Goal: Task Accomplishment & Management: Use online tool/utility

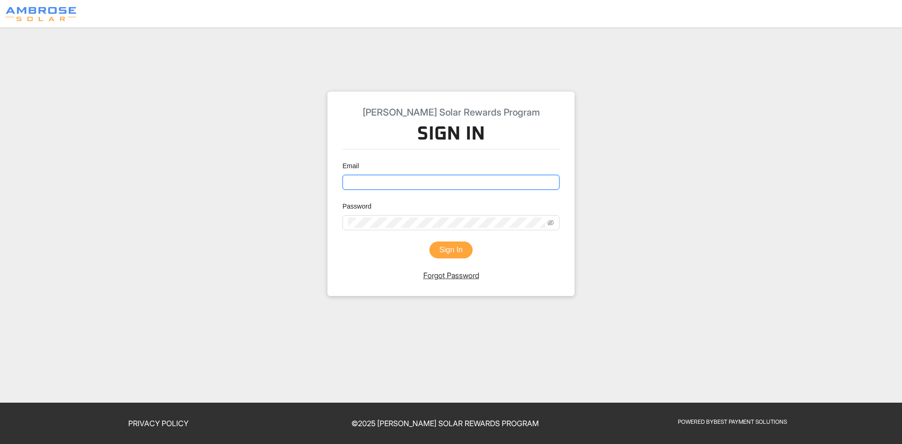
type input "dawnc@bestpayment.solutions"
click at [444, 246] on button "Sign In" at bounding box center [450, 249] width 43 height 17
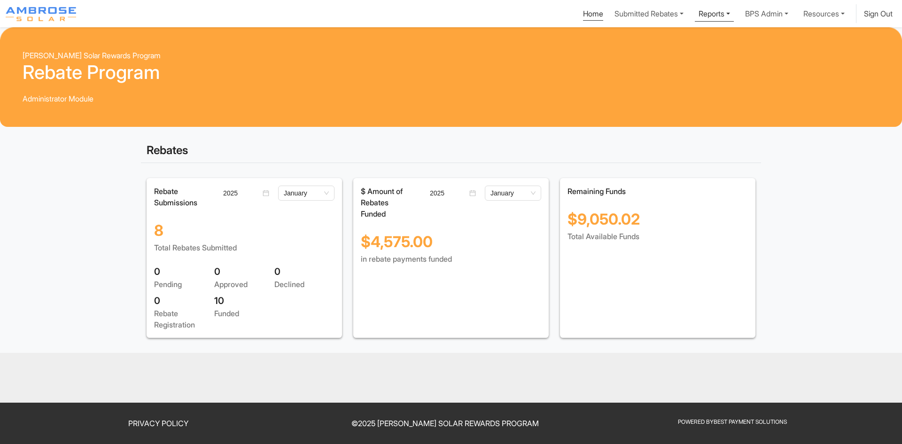
click at [720, 13] on link "Reports" at bounding box center [713, 12] width 39 height 17
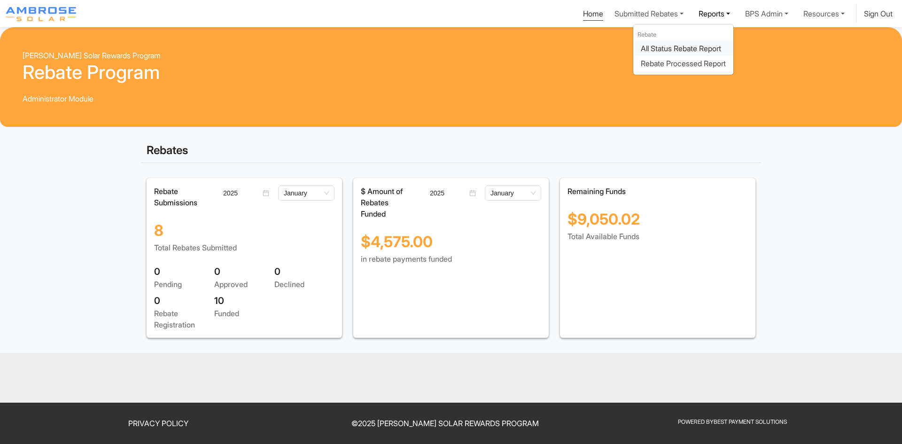
click at [687, 46] on div "All Status Rebate Report" at bounding box center [682, 48] width 85 height 11
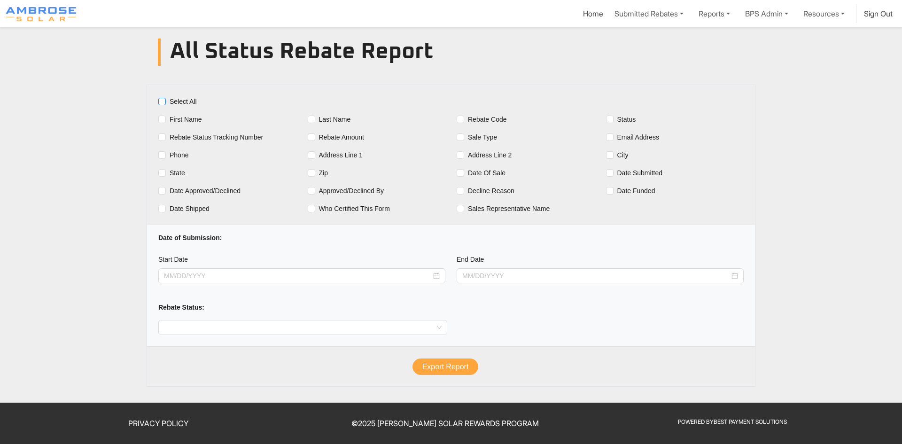
click at [163, 102] on input "Select All" at bounding box center [162, 102] width 8 height 8
checkbox input "true"
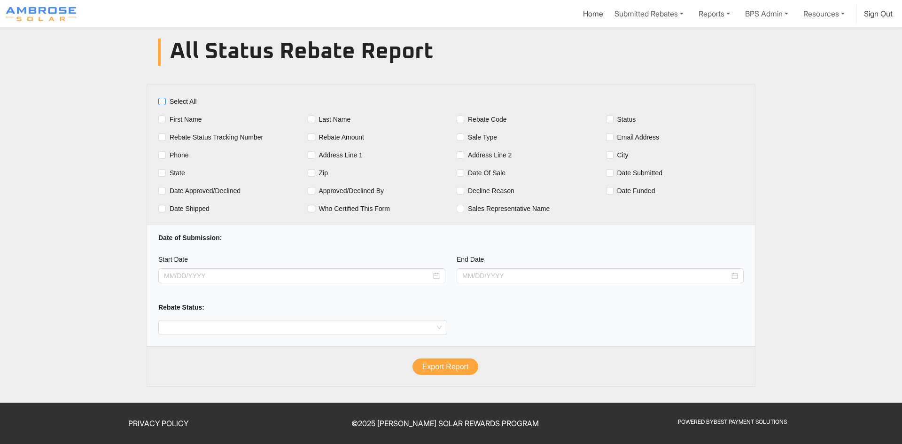
checkbox input "true"
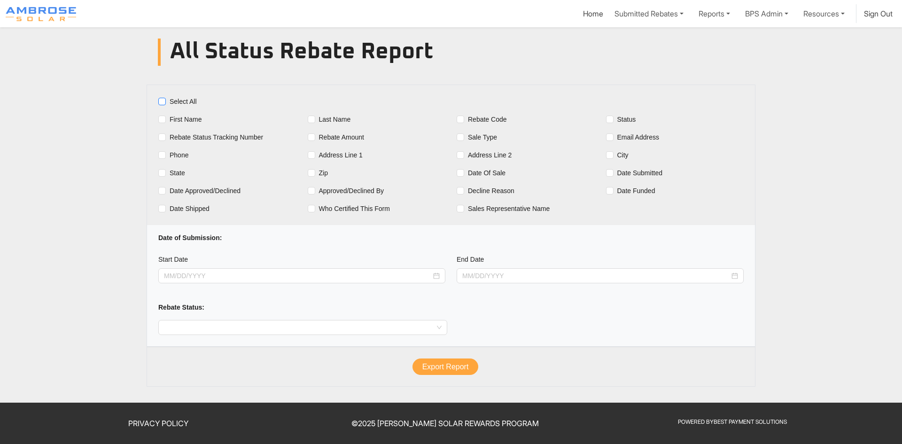
checkbox input "true"
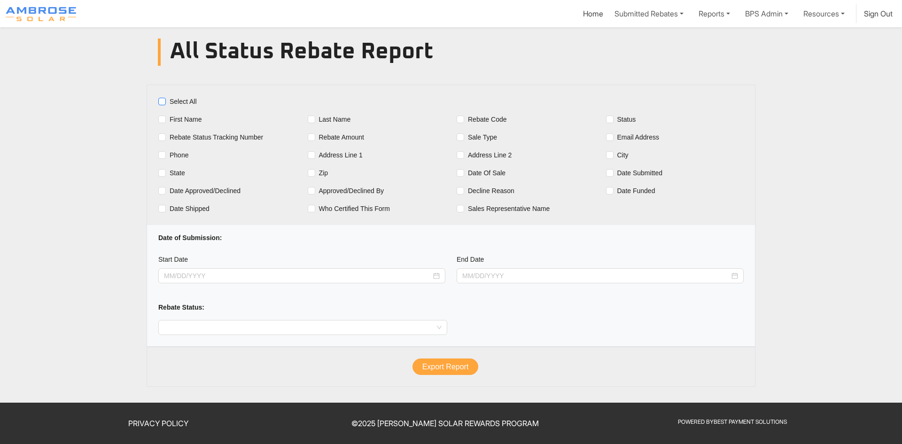
checkbox input "true"
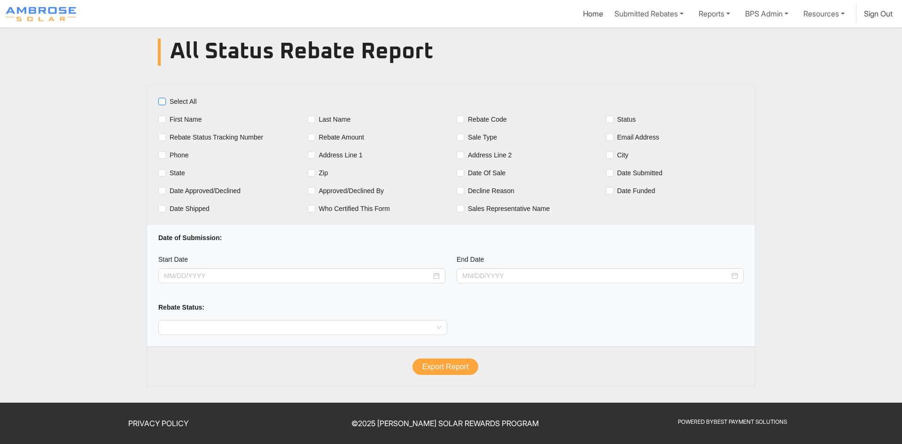
checkbox input "true"
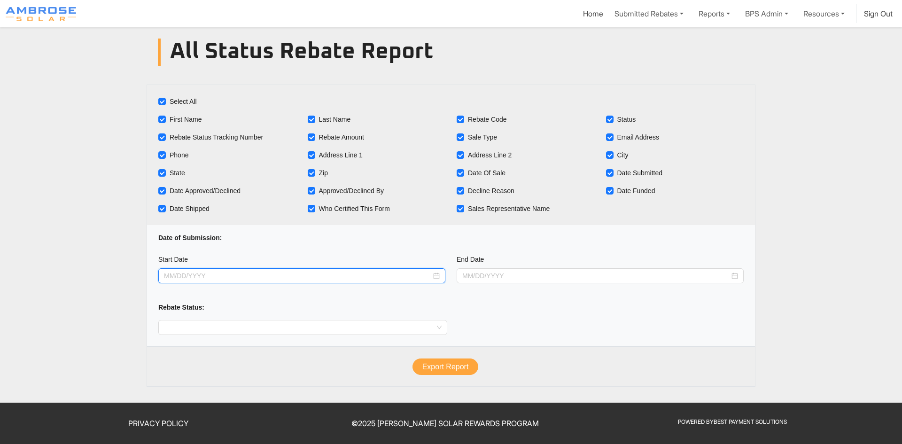
click at [201, 278] on input at bounding box center [297, 275] width 267 height 10
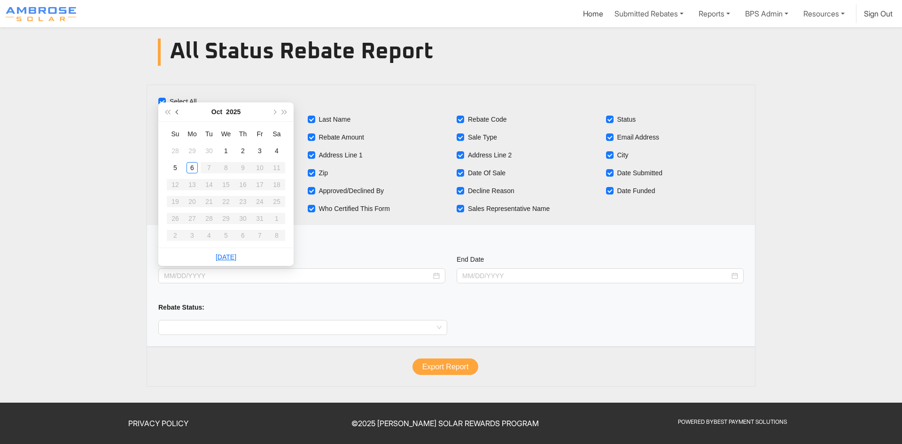
click at [178, 113] on span "button" at bounding box center [178, 111] width 5 height 5
type input "09/01/2025"
click at [194, 150] on div "1" at bounding box center [191, 150] width 11 height 11
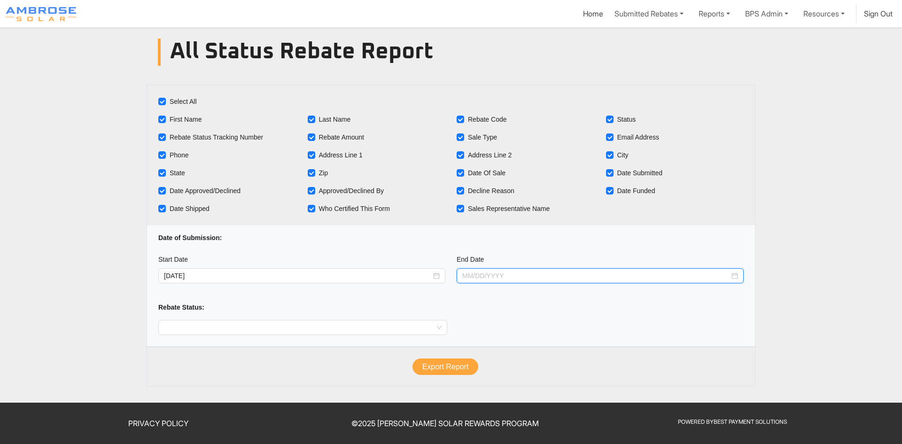
click at [501, 273] on input at bounding box center [595, 275] width 267 height 10
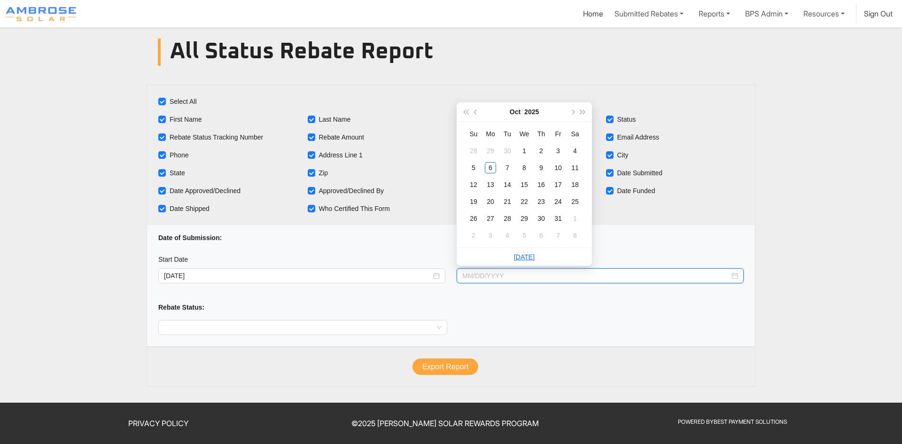
type input "09/28/2025"
type input "09/30/2025"
click at [510, 152] on div "30" at bounding box center [506, 150] width 11 height 11
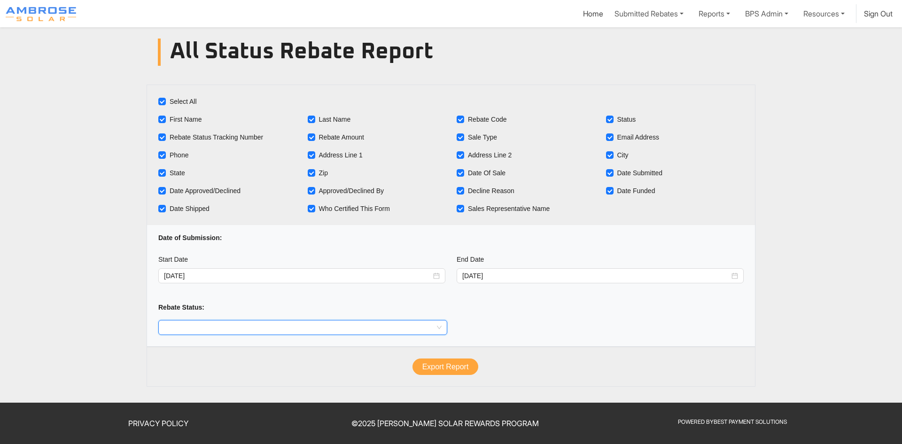
click at [208, 328] on input "search" at bounding box center [303, 327] width 278 height 14
click at [174, 218] on div "All" at bounding box center [303, 218] width 274 height 10
click at [452, 369] on button "Export Report" at bounding box center [445, 366] width 66 height 17
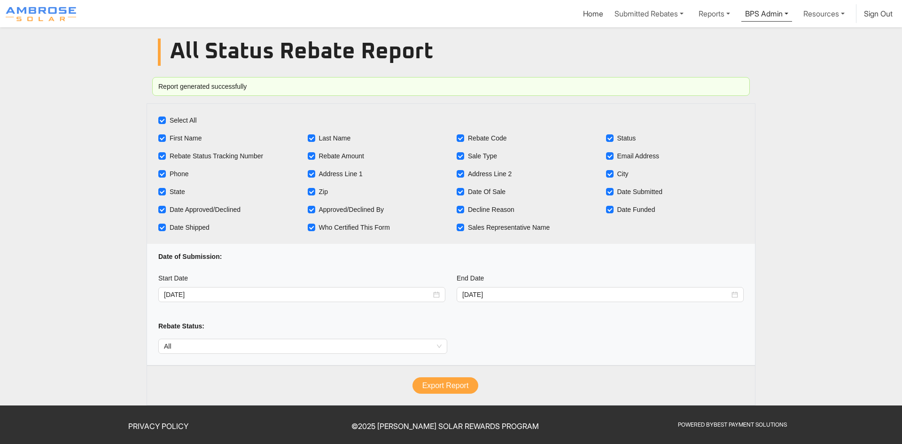
click at [773, 14] on link "BPS Admin" at bounding box center [766, 12] width 51 height 17
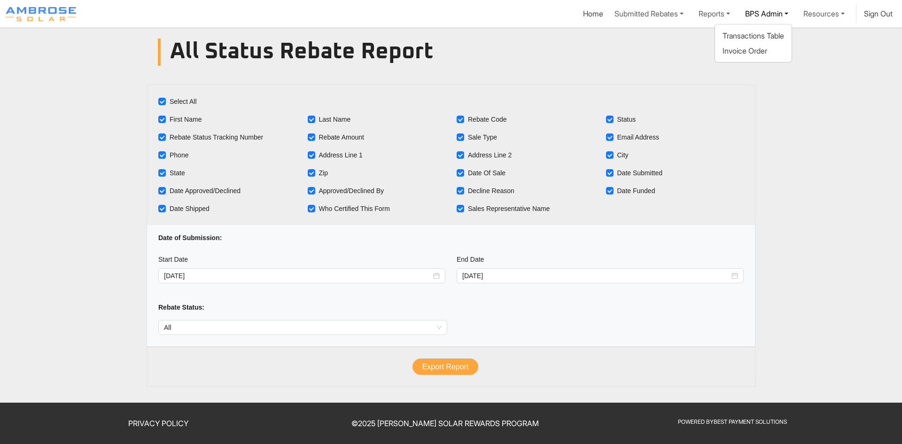
click at [845, 177] on main "All Status Rebate Report Select All First Name Last Name Rebate Code Status Reb…" at bounding box center [451, 214] width 902 height 375
click at [709, 18] on link "Reports" at bounding box center [713, 12] width 39 height 17
click at [675, 67] on div "Rebate Processed Report" at bounding box center [682, 63] width 85 height 11
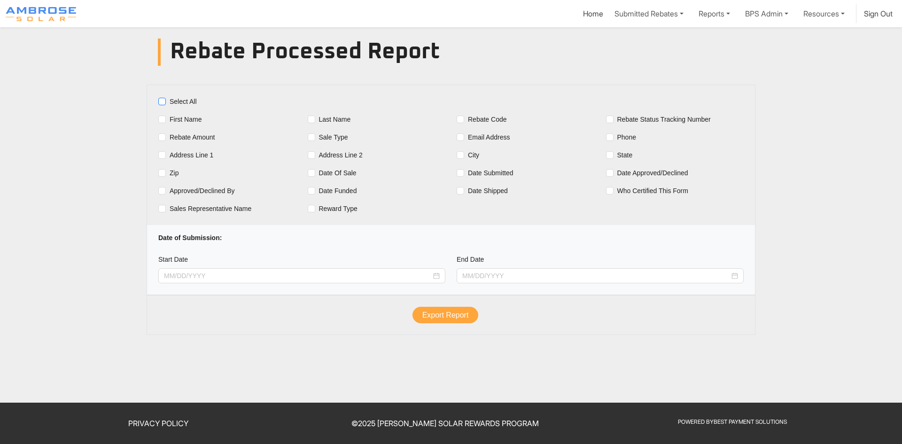
click at [162, 101] on input "Select All" at bounding box center [162, 102] width 8 height 8
checkbox input "true"
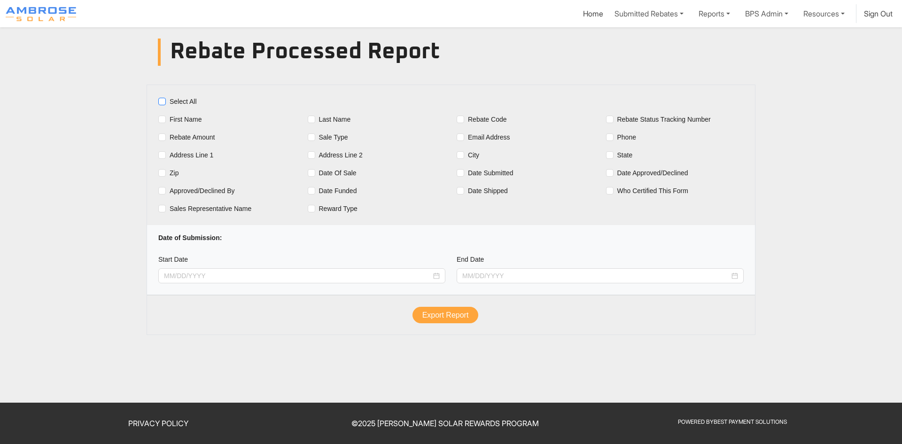
checkbox input "true"
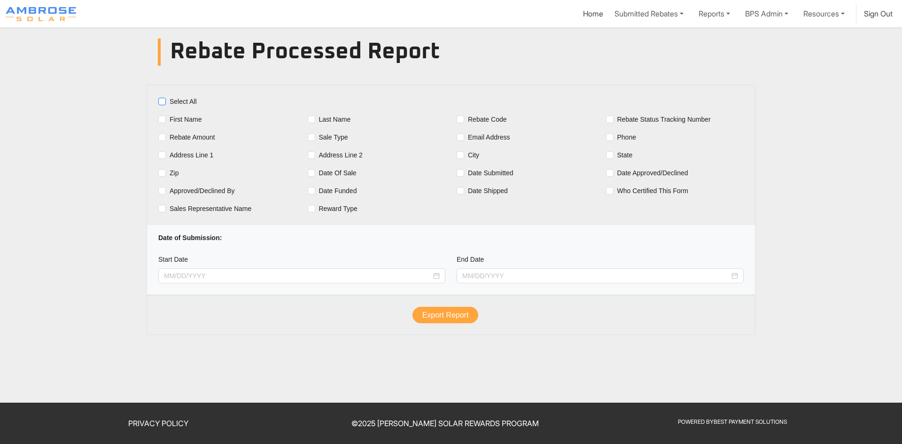
checkbox input "true"
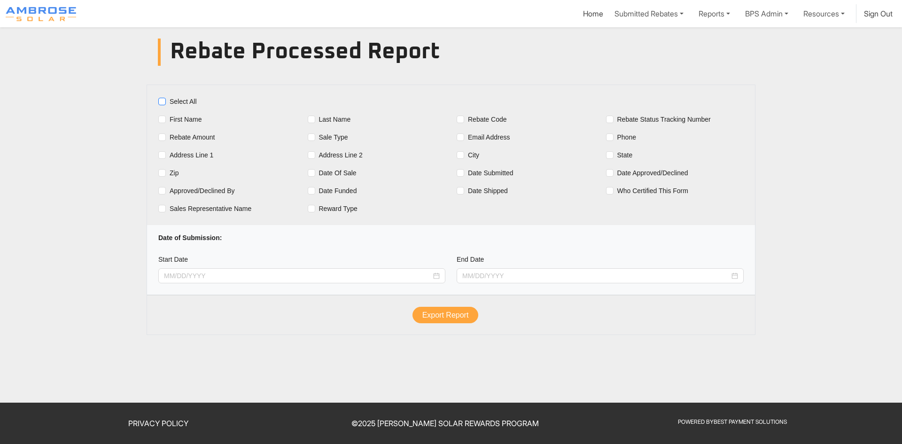
checkbox input "true"
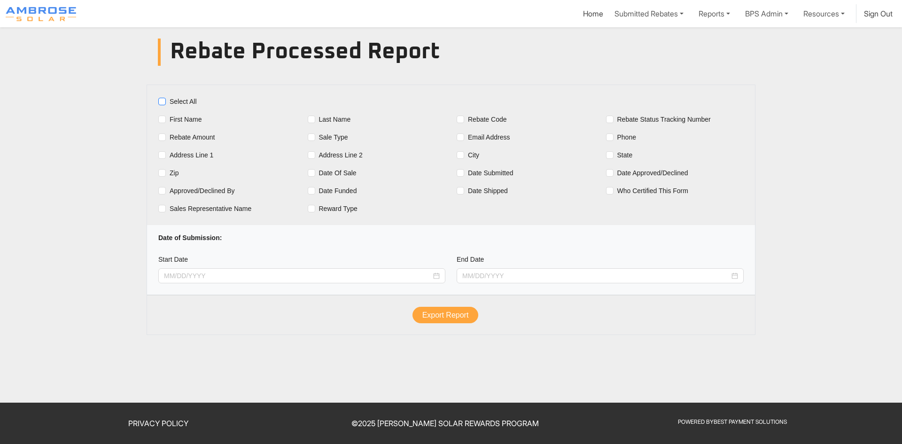
checkbox input "true"
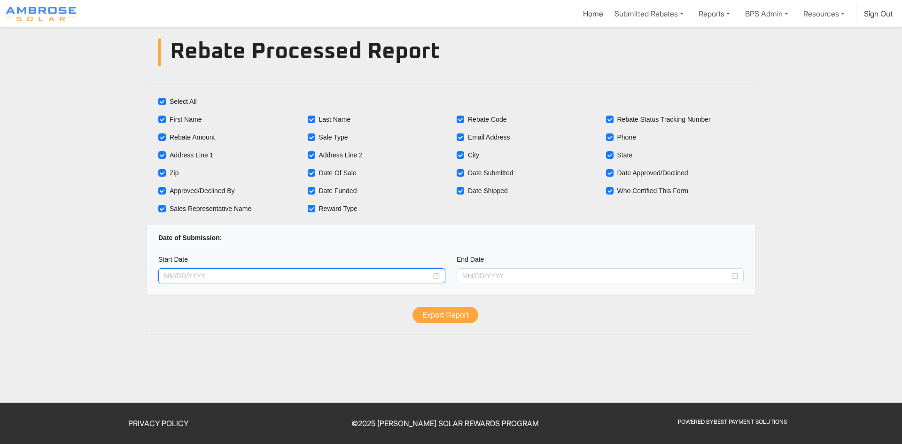
click at [203, 273] on input at bounding box center [297, 275] width 267 height 10
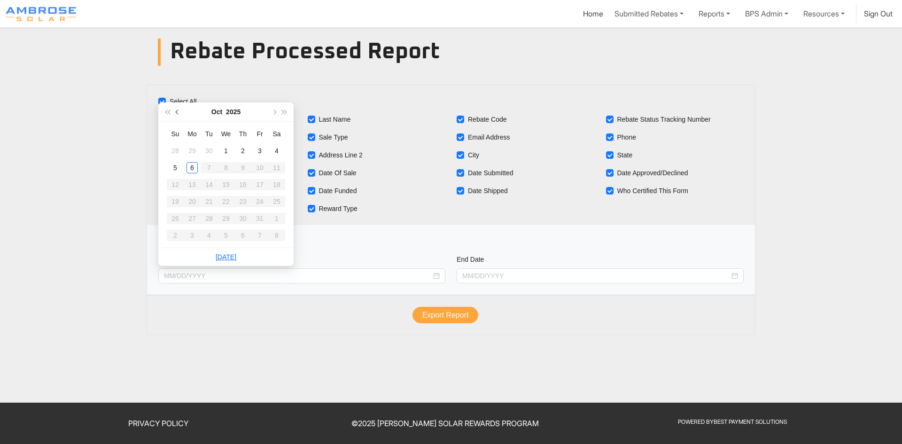
click at [177, 113] on span "button" at bounding box center [178, 111] width 5 height 5
type input "09/01/2025"
click at [192, 151] on div "1" at bounding box center [191, 150] width 11 height 11
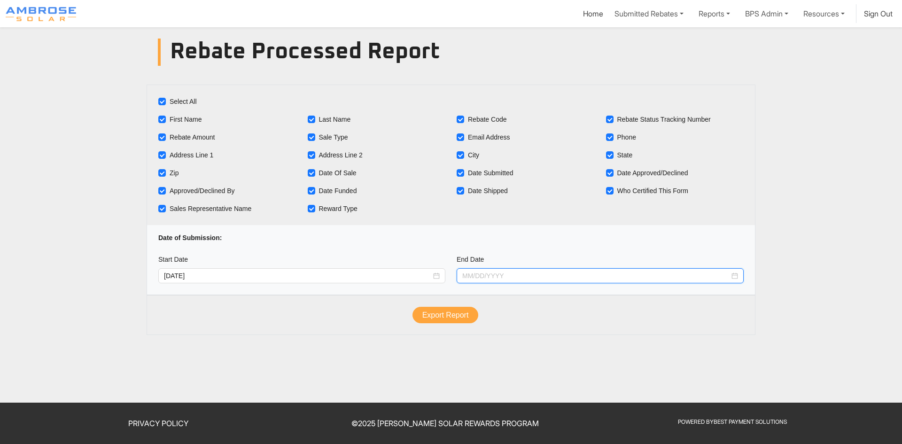
click at [492, 278] on input at bounding box center [595, 275] width 267 height 10
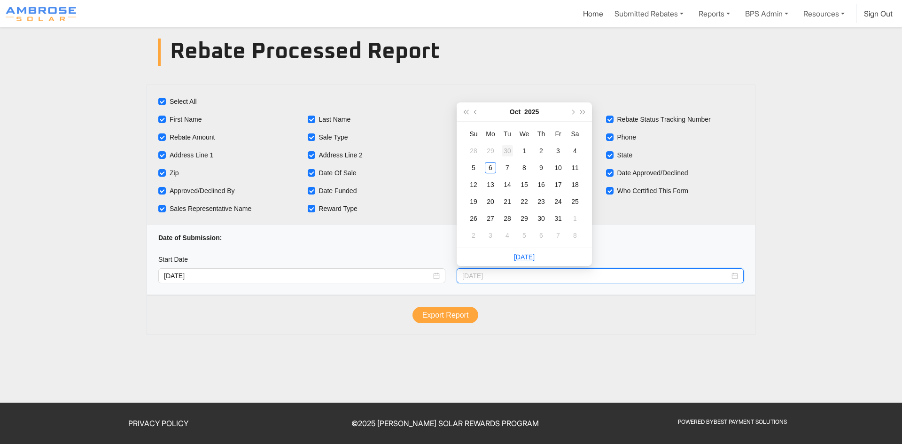
type input "09/30/2025"
click at [509, 150] on div "30" at bounding box center [506, 150] width 11 height 11
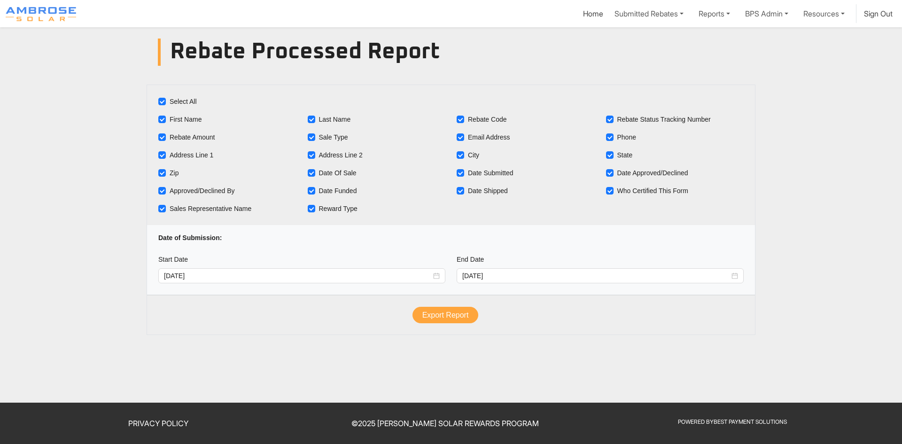
click at [445, 316] on button "Export Report" at bounding box center [445, 315] width 66 height 17
